Goal: Information Seeking & Learning: Learn about a topic

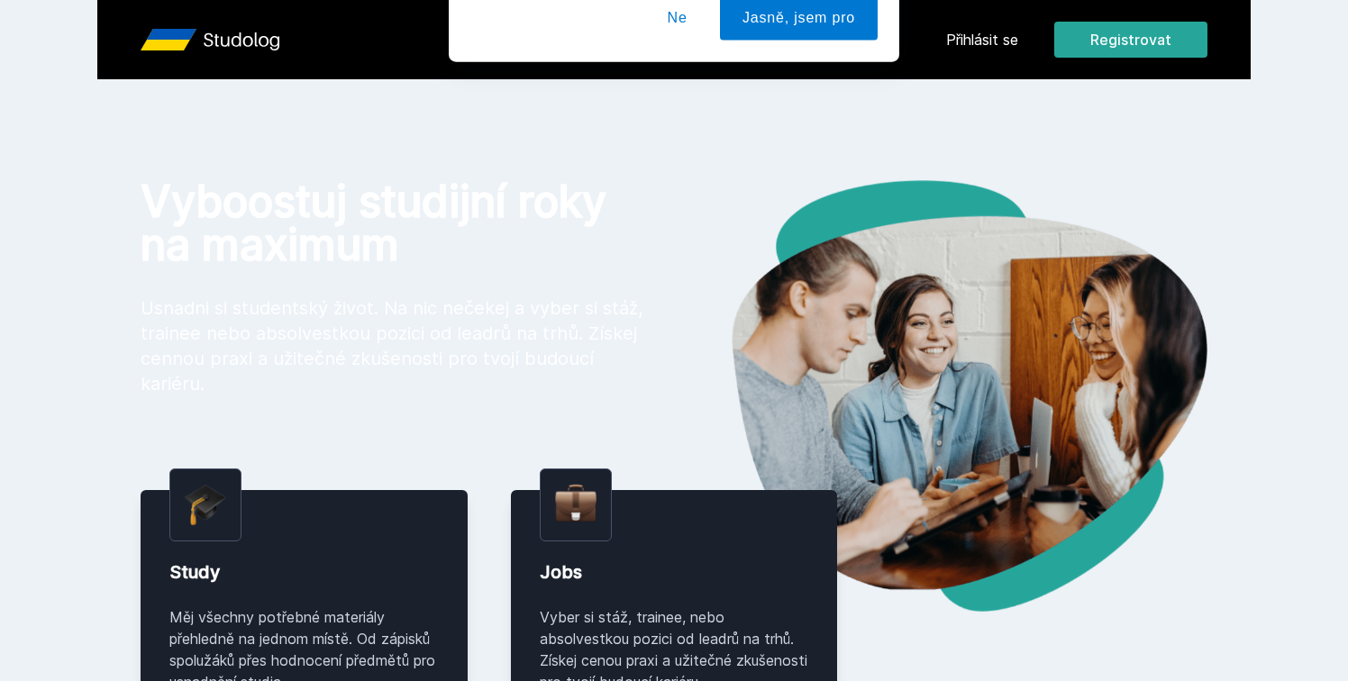
click at [958, 30] on div "[PERSON_NAME] dostávat tipy ohledně studia, nových testů, hodnocení učitelů a p…" at bounding box center [674, 80] width 1348 height 160
click at [674, 126] on button "Ne" at bounding box center [677, 116] width 65 height 45
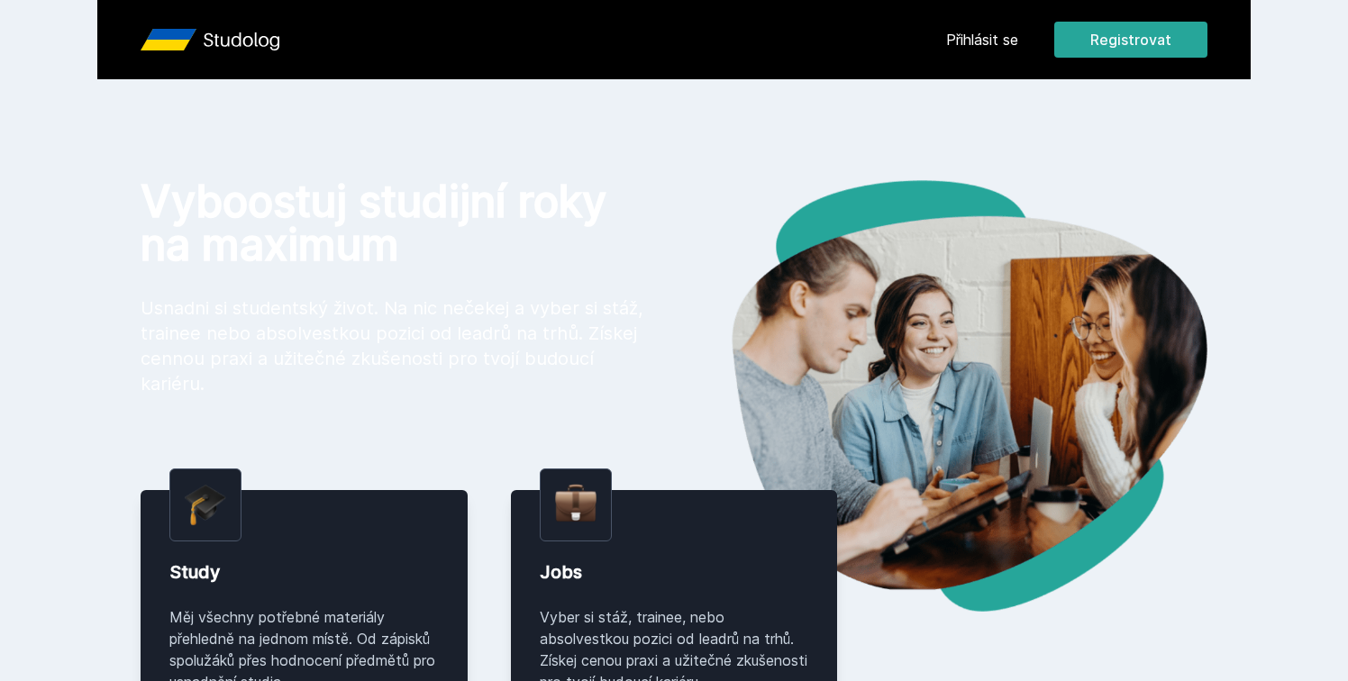
click at [1023, 29] on div "Přihlásit se Registrovat" at bounding box center [1076, 40] width 261 height 36
click at [997, 37] on link "Přihlásit se" at bounding box center [982, 40] width 72 height 22
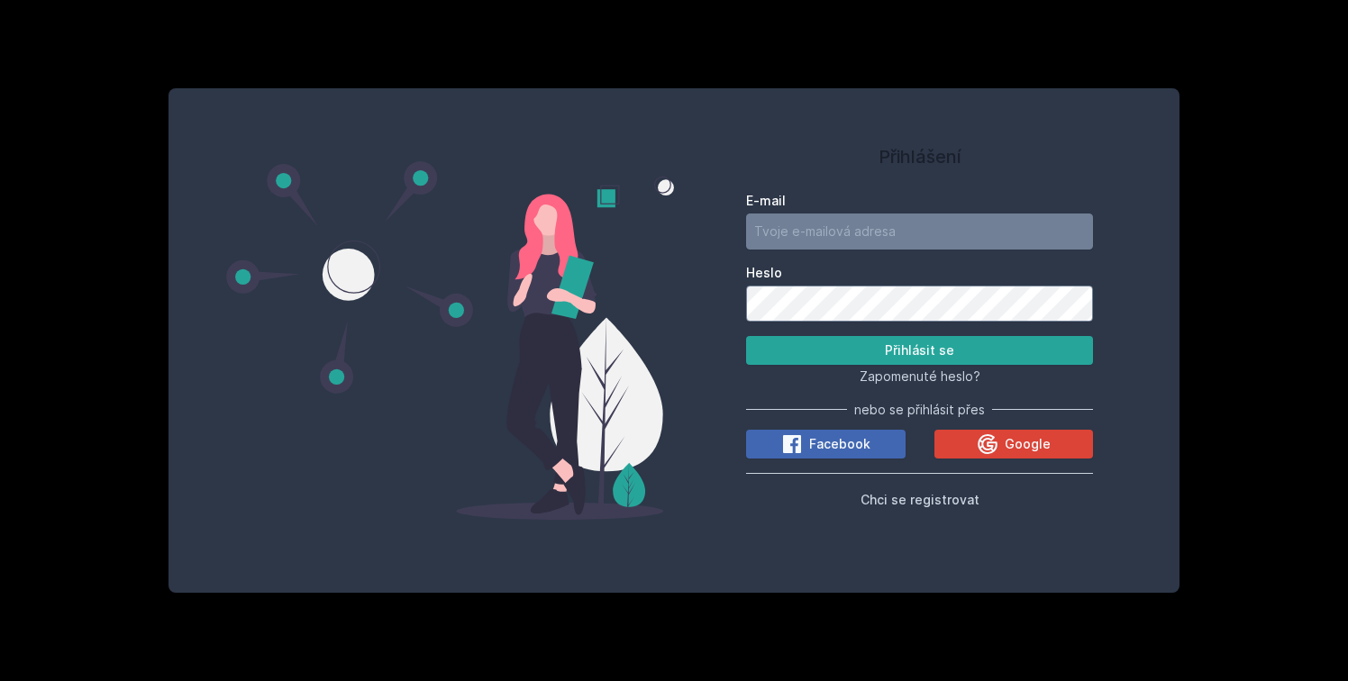
click at [968, 468] on div "E-mail Heslo Přihlásit se Zapomenuté heslo? nebo se přihlásit přes Facebook Goo…" at bounding box center [919, 347] width 347 height 325
click at [998, 465] on div "E-mail Heslo Přihlásit se Zapomenuté heslo? nebo se přihlásit přes Facebook Goo…" at bounding box center [919, 347] width 347 height 325
click at [998, 463] on div "E-mail Heslo Přihlásit se Zapomenuté heslo? nebo se přihlásit přes Facebook Goo…" at bounding box center [919, 347] width 347 height 325
click at [992, 443] on icon at bounding box center [988, 444] width 22 height 22
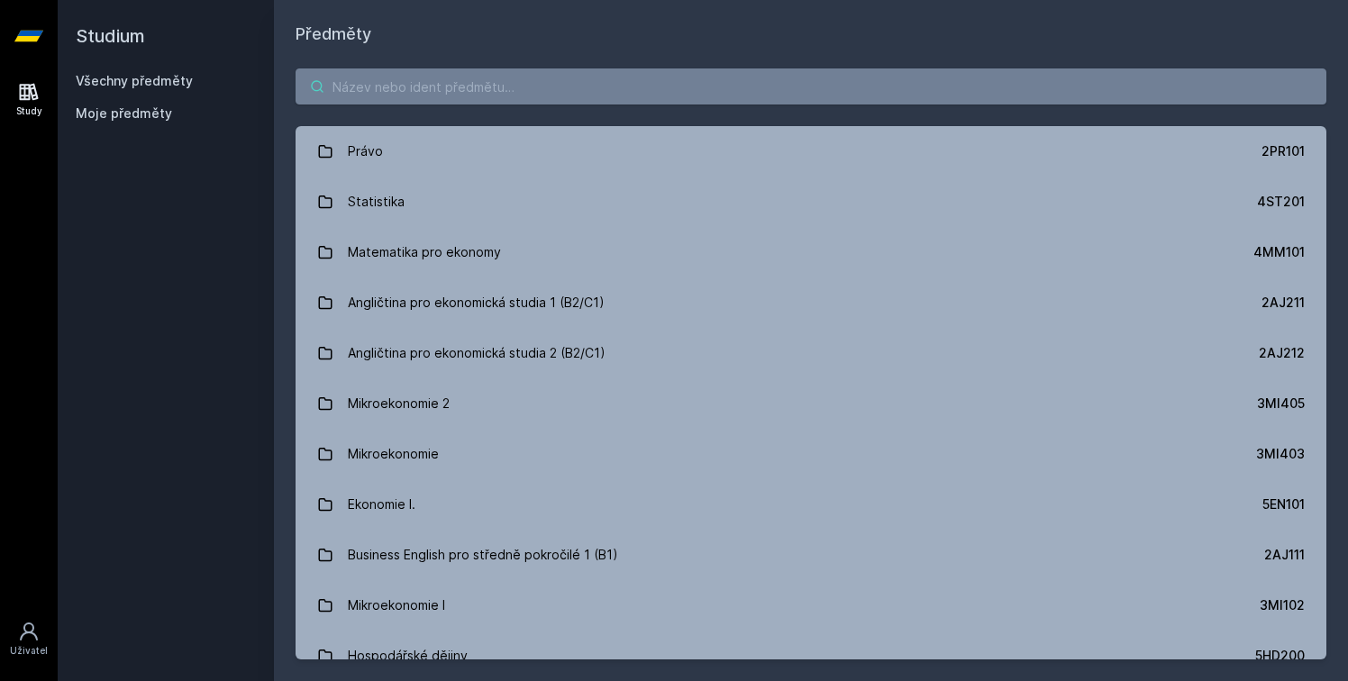
click at [675, 95] on input "search" at bounding box center [811, 86] width 1031 height 36
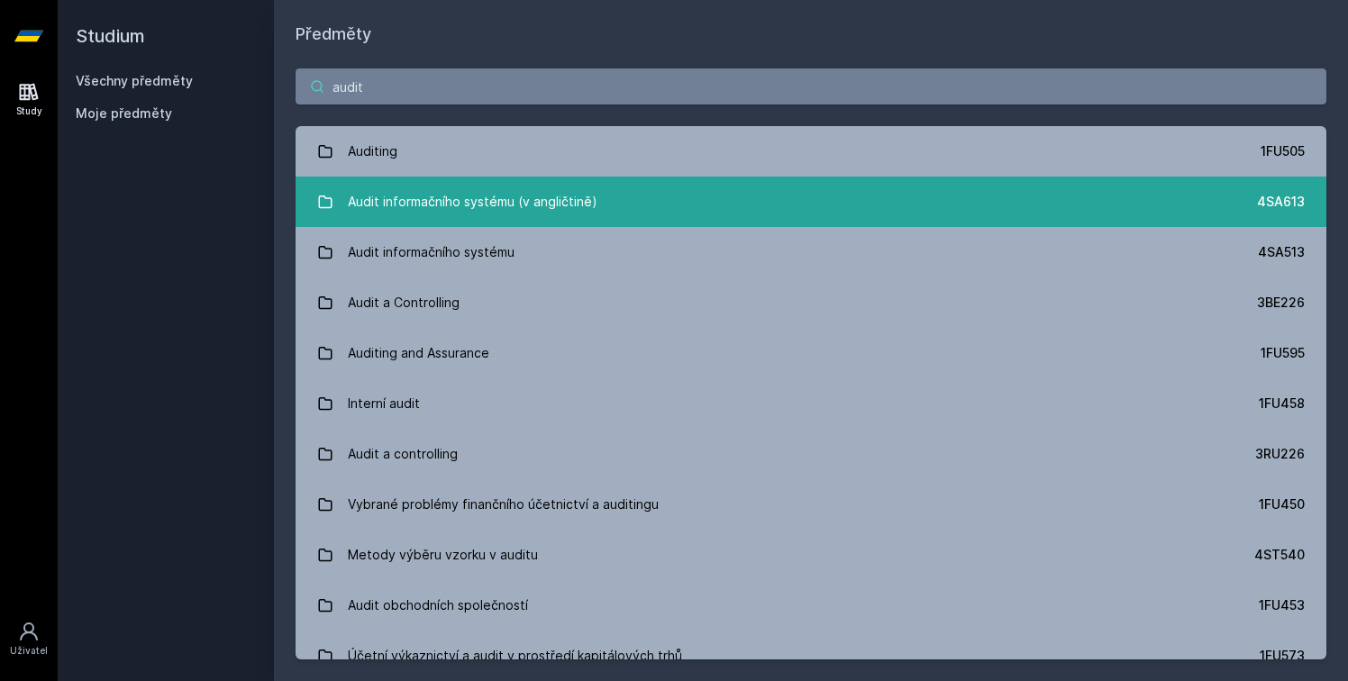
type input "audit"
click at [664, 200] on link "Audit informačního systému (v angličtině) 4SA613" at bounding box center [811, 202] width 1031 height 50
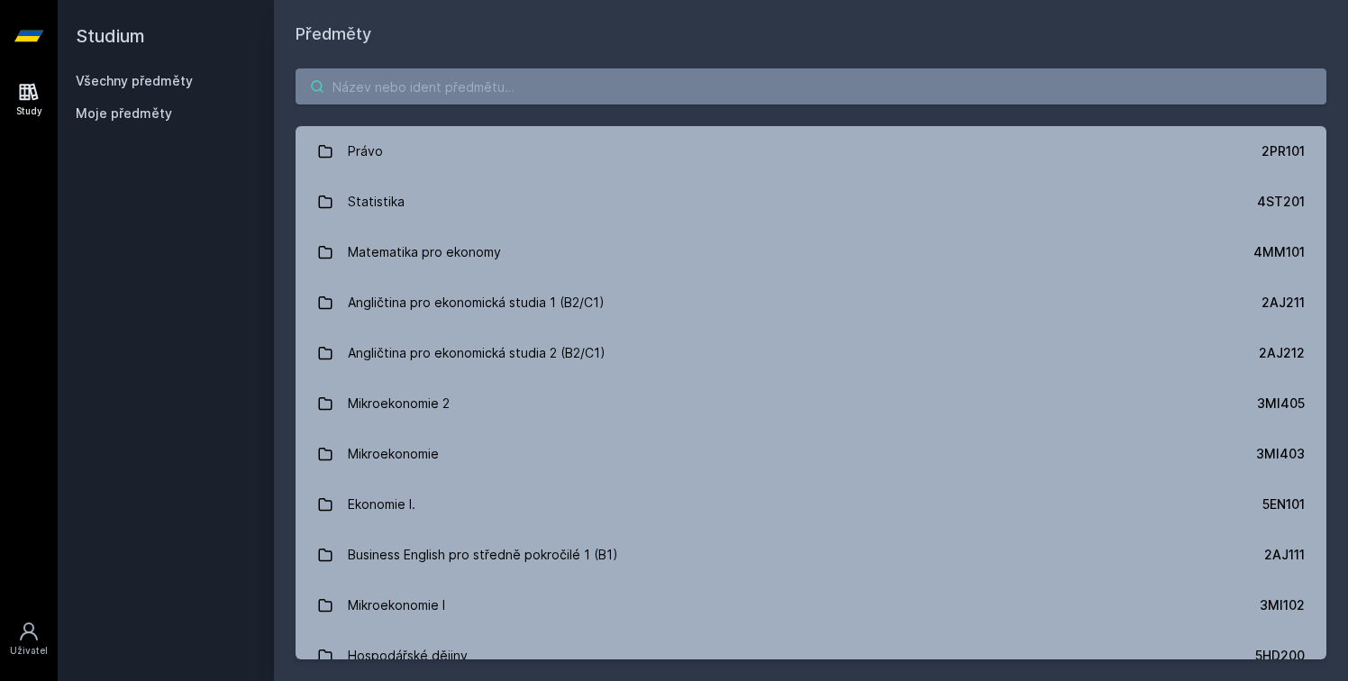
click at [468, 79] on input "search" at bounding box center [811, 86] width 1031 height 36
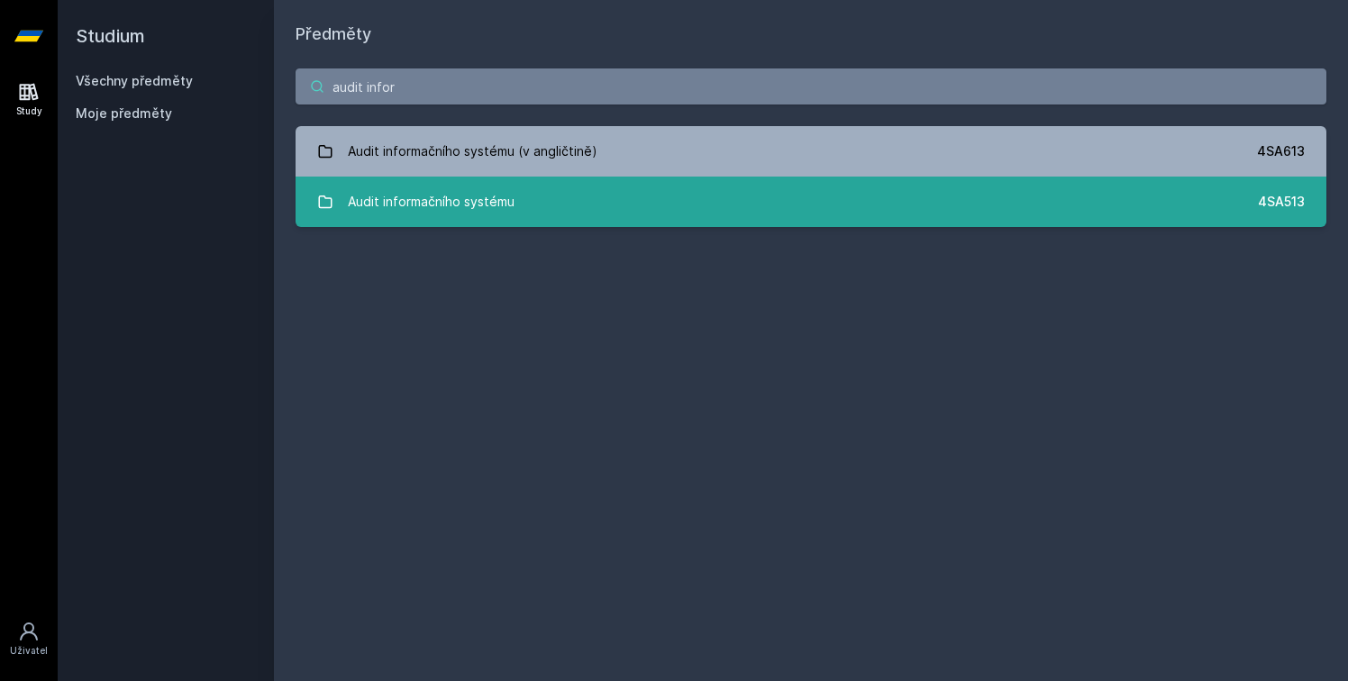
type input "audit infor"
click at [474, 199] on div "Audit informačního systému" at bounding box center [431, 202] width 167 height 36
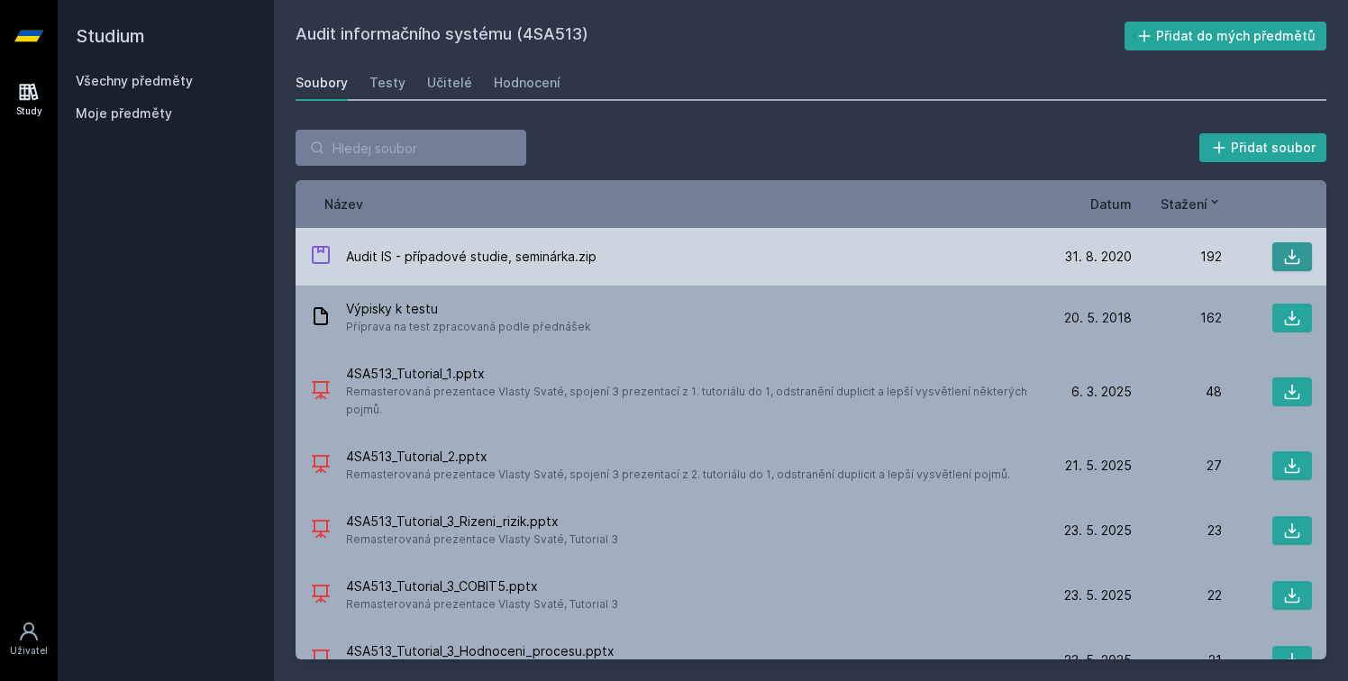
click at [1275, 251] on button at bounding box center [1292, 256] width 40 height 29
